Goal: Navigation & Orientation: Find specific page/section

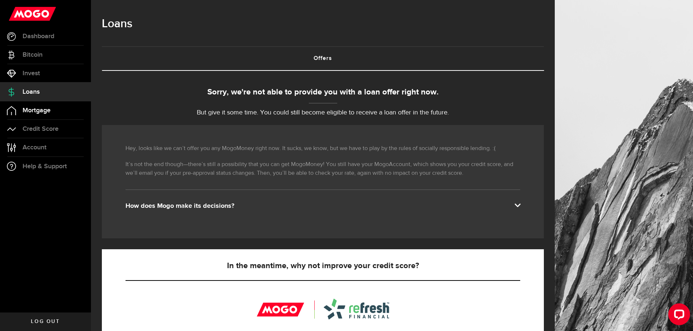
click at [45, 112] on span "Mortgage" at bounding box center [37, 110] width 28 height 7
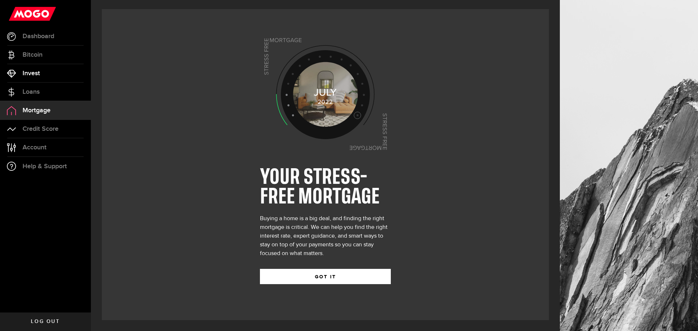
click at [37, 75] on span "Invest" at bounding box center [31, 73] width 17 height 7
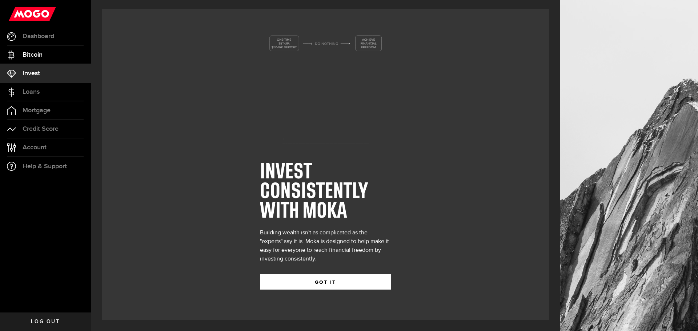
click at [37, 56] on span "Bitcoin" at bounding box center [33, 55] width 20 height 7
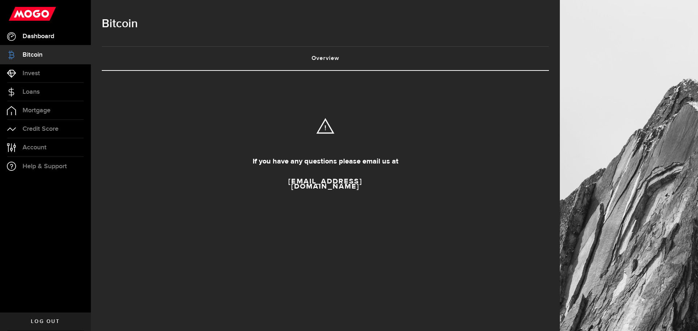
click at [41, 35] on span "Dashboard" at bounding box center [39, 36] width 32 height 7
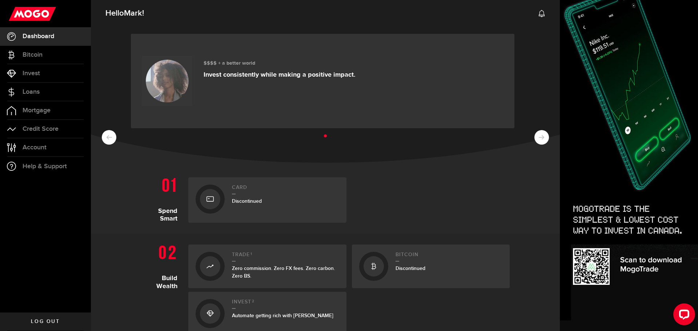
click at [52, 323] on span "Log out" at bounding box center [45, 321] width 29 height 5
